Goal: Contribute content: Add original content to the website for others to see

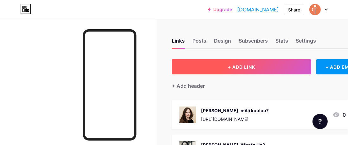
click at [206, 67] on button "+ ADD LINK" at bounding box center [242, 66] width 140 height 15
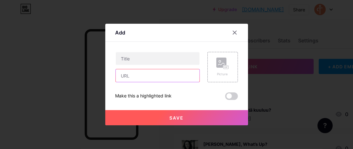
click at [150, 77] on input "text" at bounding box center [158, 75] width 84 height 13
paste input "[URL][DOMAIN_NAME]"
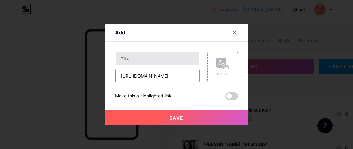
type input "[URL][DOMAIN_NAME]"
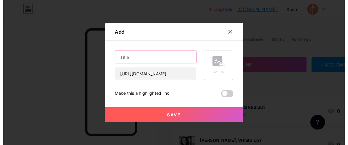
scroll to position [0, 0]
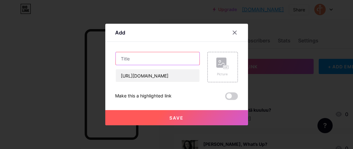
click at [142, 59] on input "text" at bounding box center [158, 58] width 84 height 13
type input "[PERSON_NAME], mitä kuuluu?"
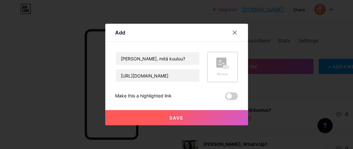
click at [219, 68] on icon at bounding box center [222, 64] width 13 height 12
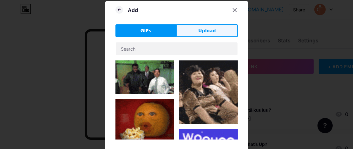
click at [198, 29] on span "Upload" at bounding box center [206, 31] width 17 height 7
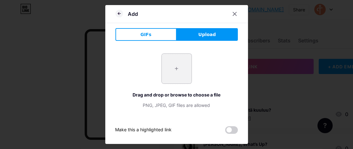
click at [173, 68] on input "file" at bounding box center [177, 69] width 30 height 30
type input "C:\fakepath\MK IG Klemola.png"
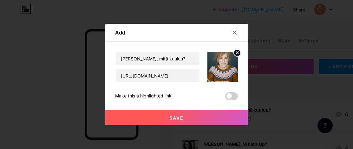
click at [148, 117] on button "Save" at bounding box center [176, 117] width 143 height 15
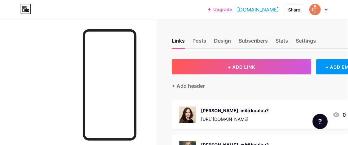
drag, startPoint x: 214, startPoint y: 110, endPoint x: 213, endPoint y: 104, distance: 6.0
click at [213, 104] on div "[PERSON_NAME], mitä kuuluu? [URL][DOMAIN_NAME] 0" at bounding box center [270, 114] width 197 height 29
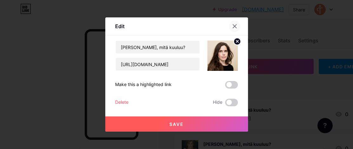
click at [234, 27] on icon at bounding box center [234, 26] width 3 height 3
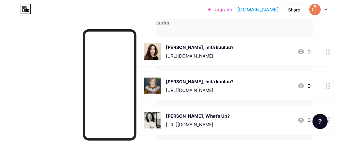
scroll to position [63, 49]
